Goal: Find specific page/section

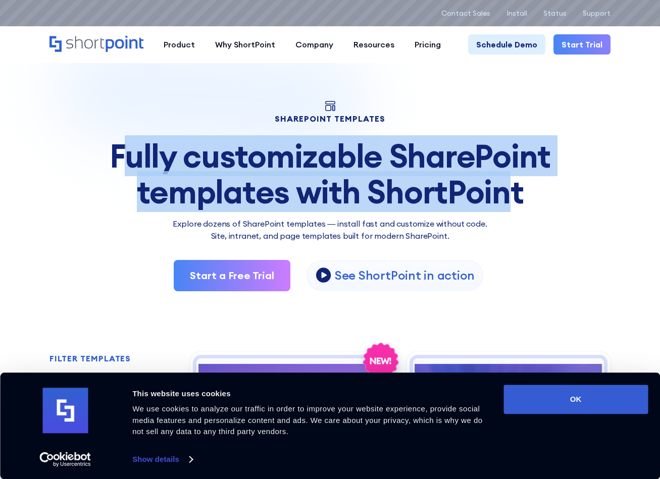
drag, startPoint x: 131, startPoint y: 156, endPoint x: 505, endPoint y: 196, distance: 376.0
click at [509, 192] on div "Fully customizable SharePoint templates with ShortPoint" at bounding box center [329, 173] width 561 height 71
click at [433, 201] on div "Fully customizable SharePoint templates with ShortPoint" at bounding box center [329, 173] width 561 height 71
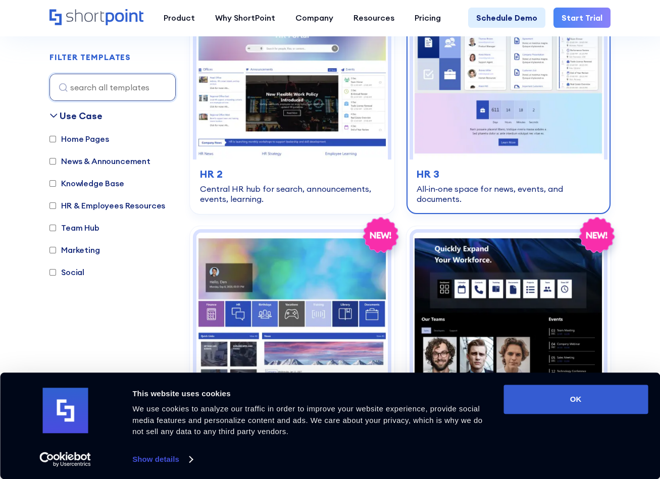
scroll to position [606, 0]
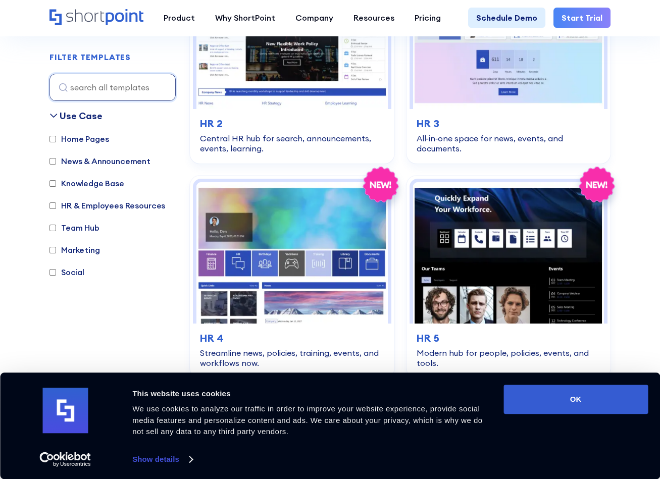
click at [78, 226] on label "Team Hub" at bounding box center [74, 228] width 50 height 12
click at [56, 226] on input "Team Hub" at bounding box center [52, 228] width 7 height 7
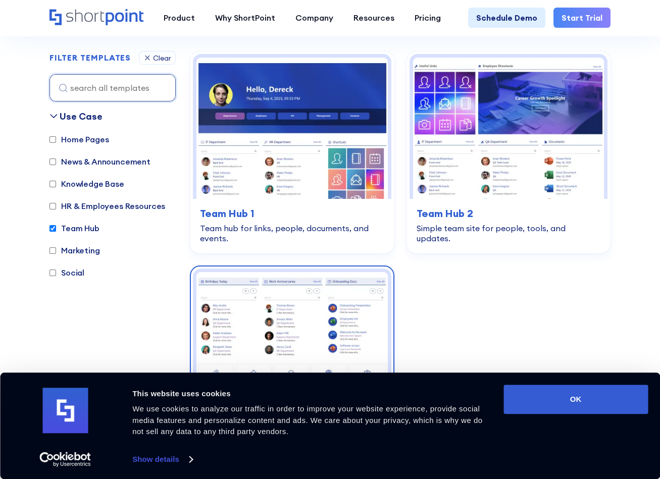
scroll to position [453, 0]
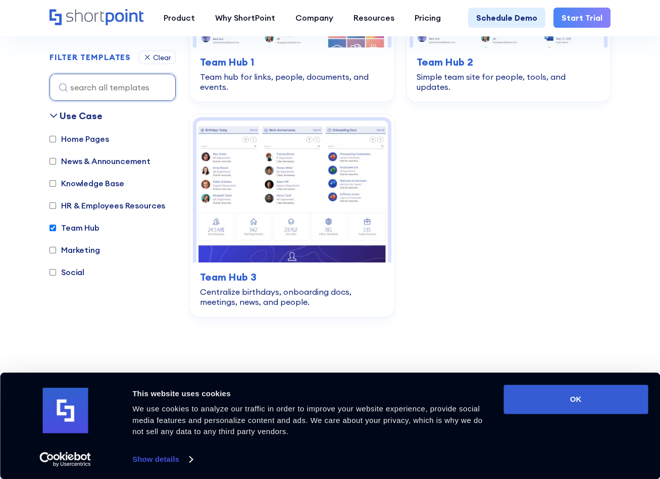
click at [82, 226] on label "Team Hub" at bounding box center [74, 228] width 50 height 12
click at [56, 226] on input "Team Hub" at bounding box center [52, 228] width 7 height 7
checkbox input "false"
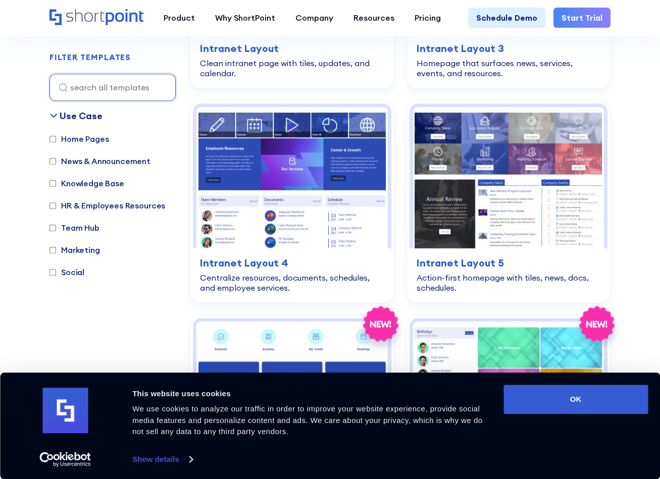
scroll to position [301, 0]
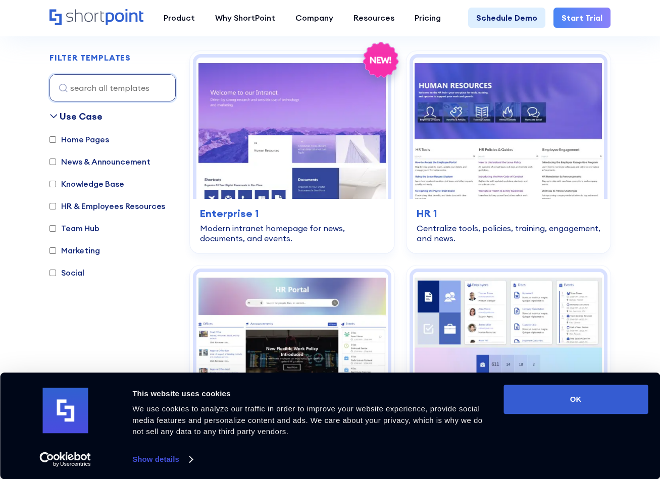
click at [83, 181] on label "Knowledge Base" at bounding box center [86, 184] width 75 height 12
click at [56, 181] on input "Knowledge Base" at bounding box center [52, 184] width 7 height 7
checkbox input "true"
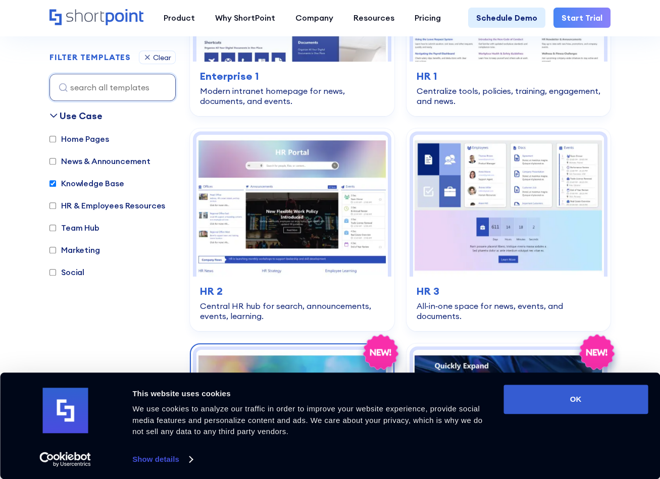
scroll to position [1362, 0]
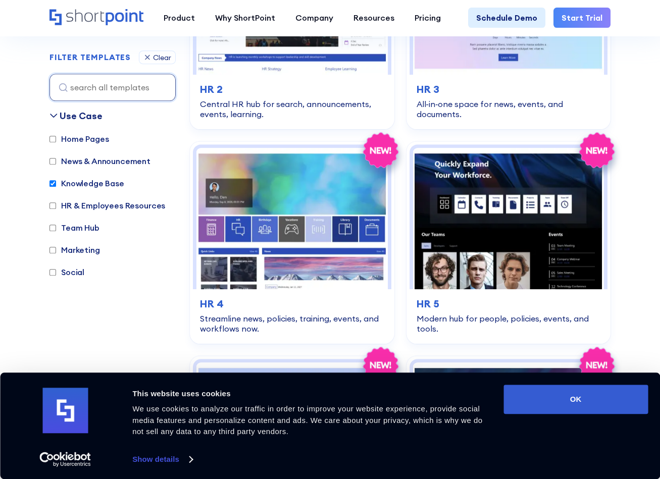
drag, startPoint x: 264, startPoint y: 267, endPoint x: 85, endPoint y: 279, distance: 179.2
click at [81, 320] on div "Use Case Home Pages News & Announcement Knowledge Base HR & Employees Resources…" at bounding box center [112, 273] width 126 height 328
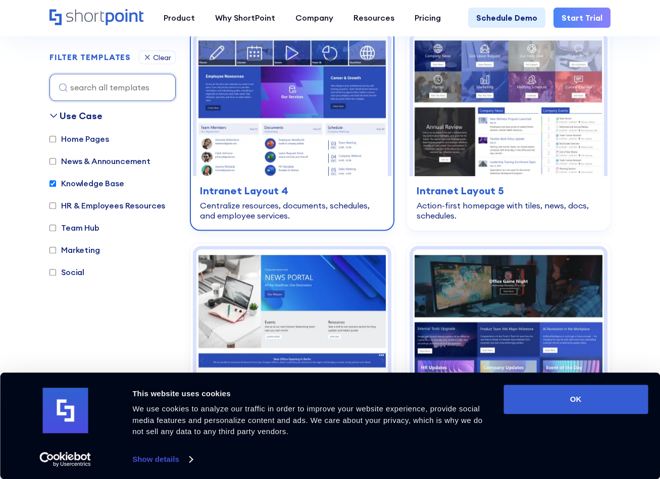
scroll to position [2220, 0]
